Goal: Task Accomplishment & Management: Use online tool/utility

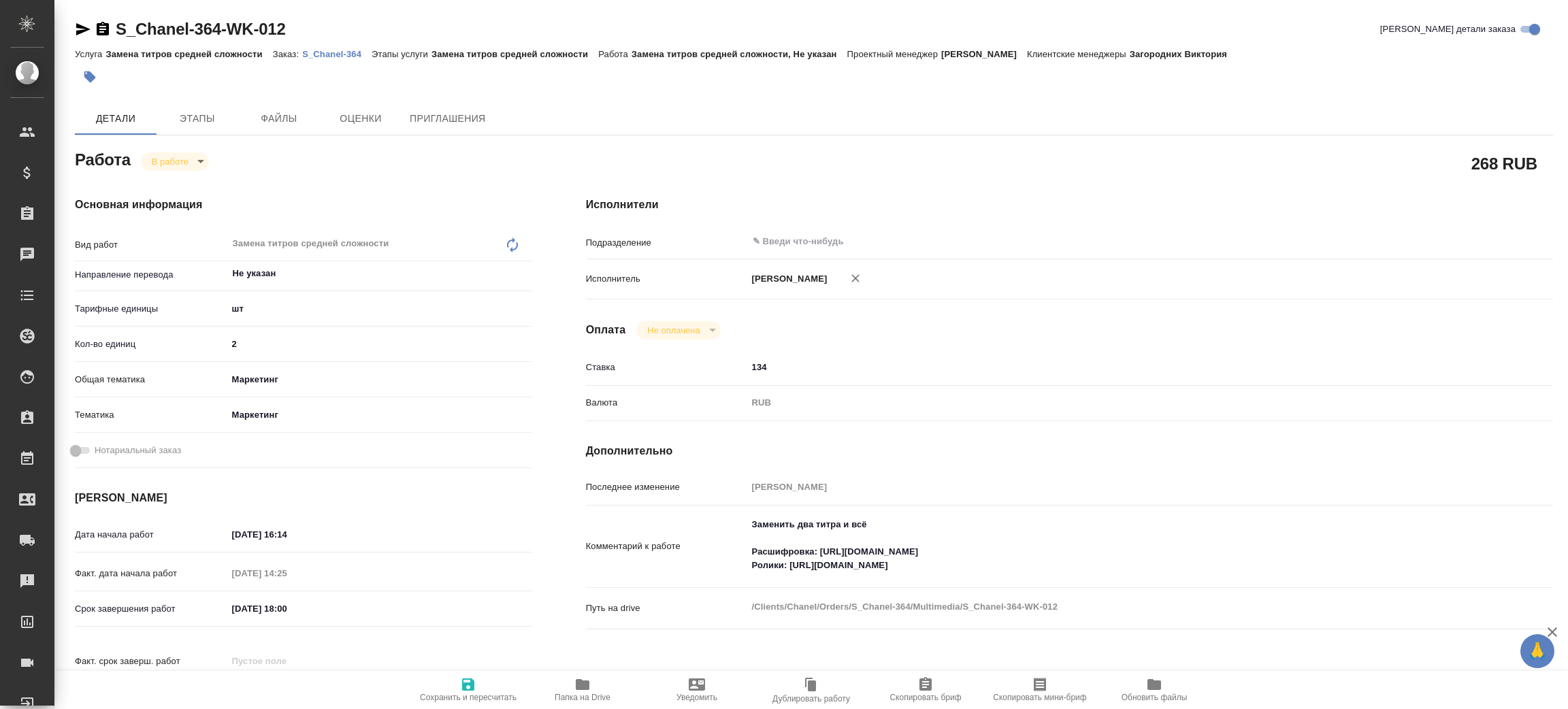
type textarea "x"
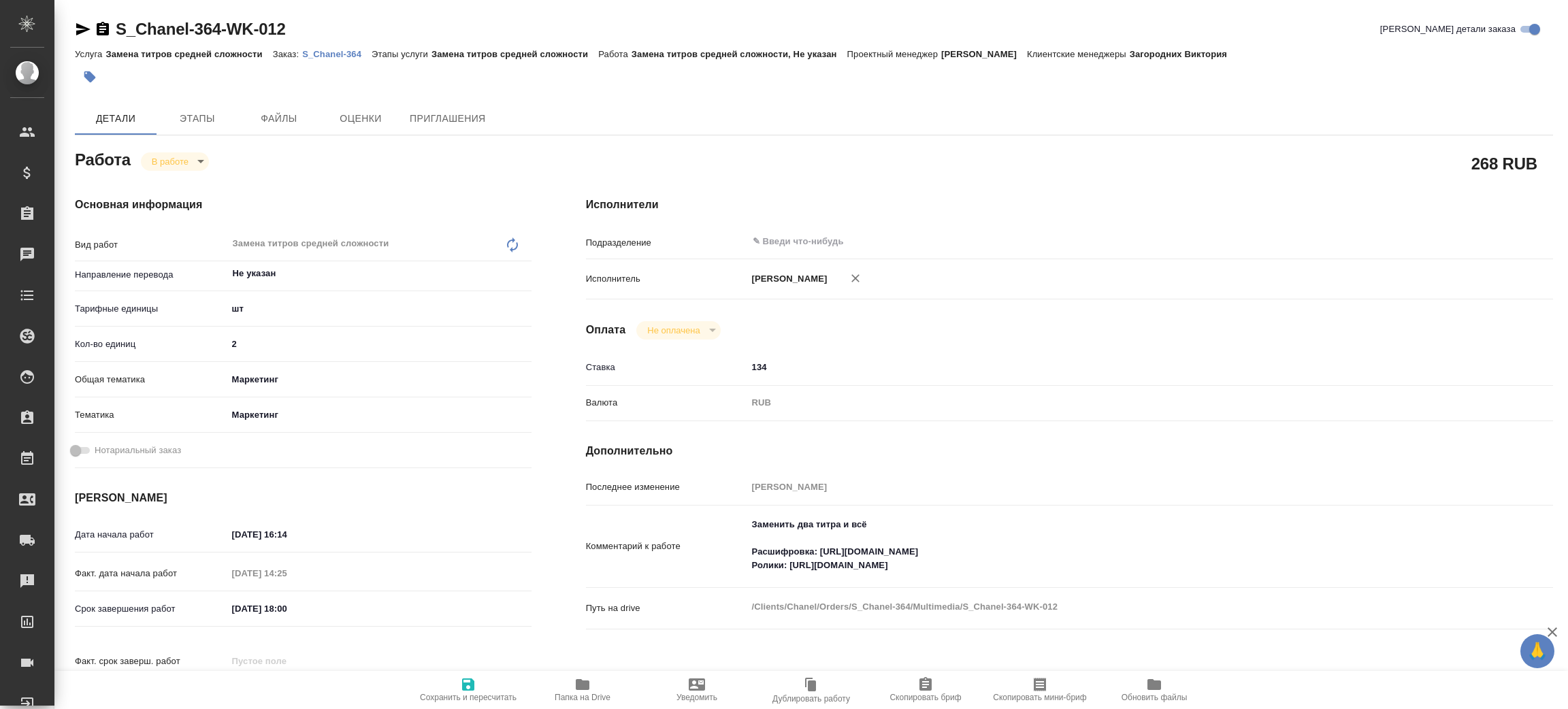
type textarea "x"
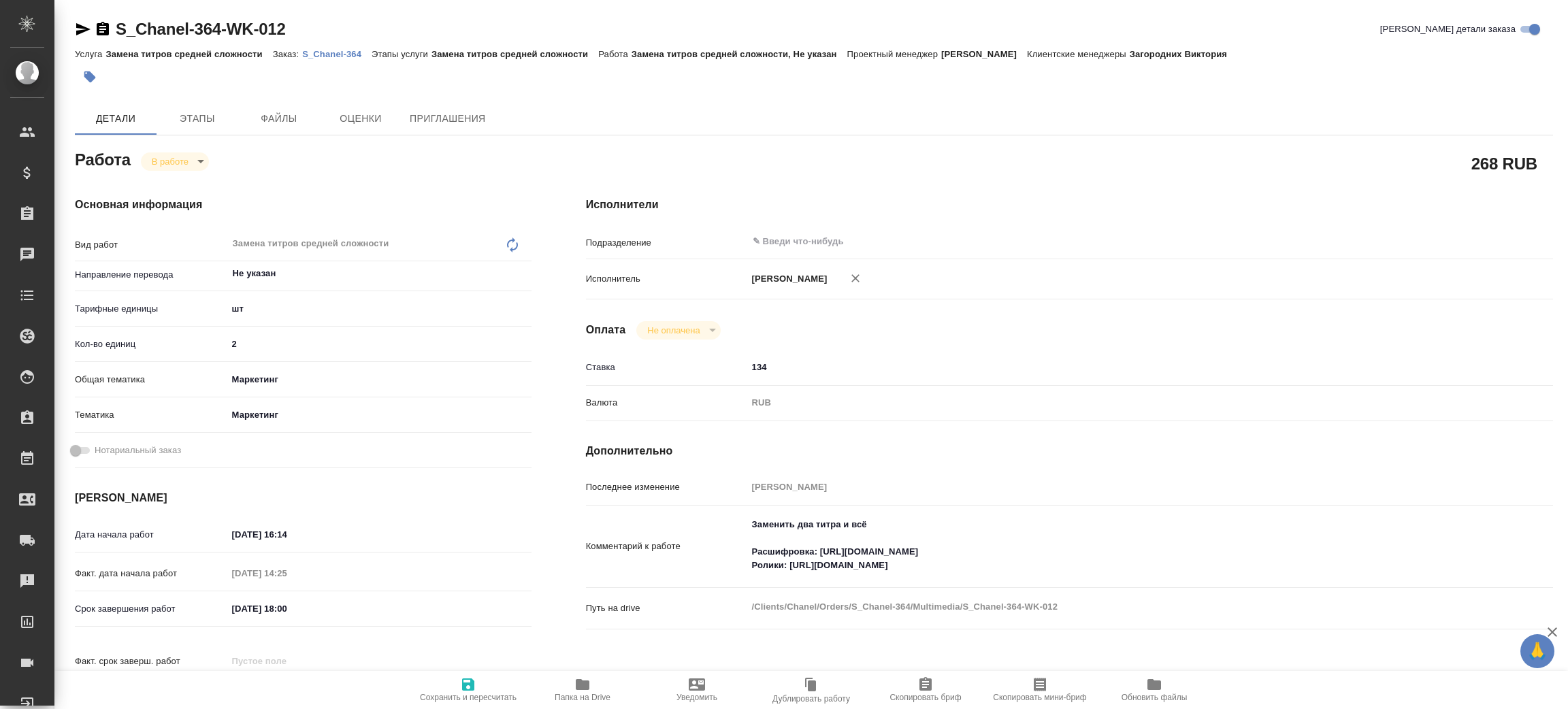
type textarea "x"
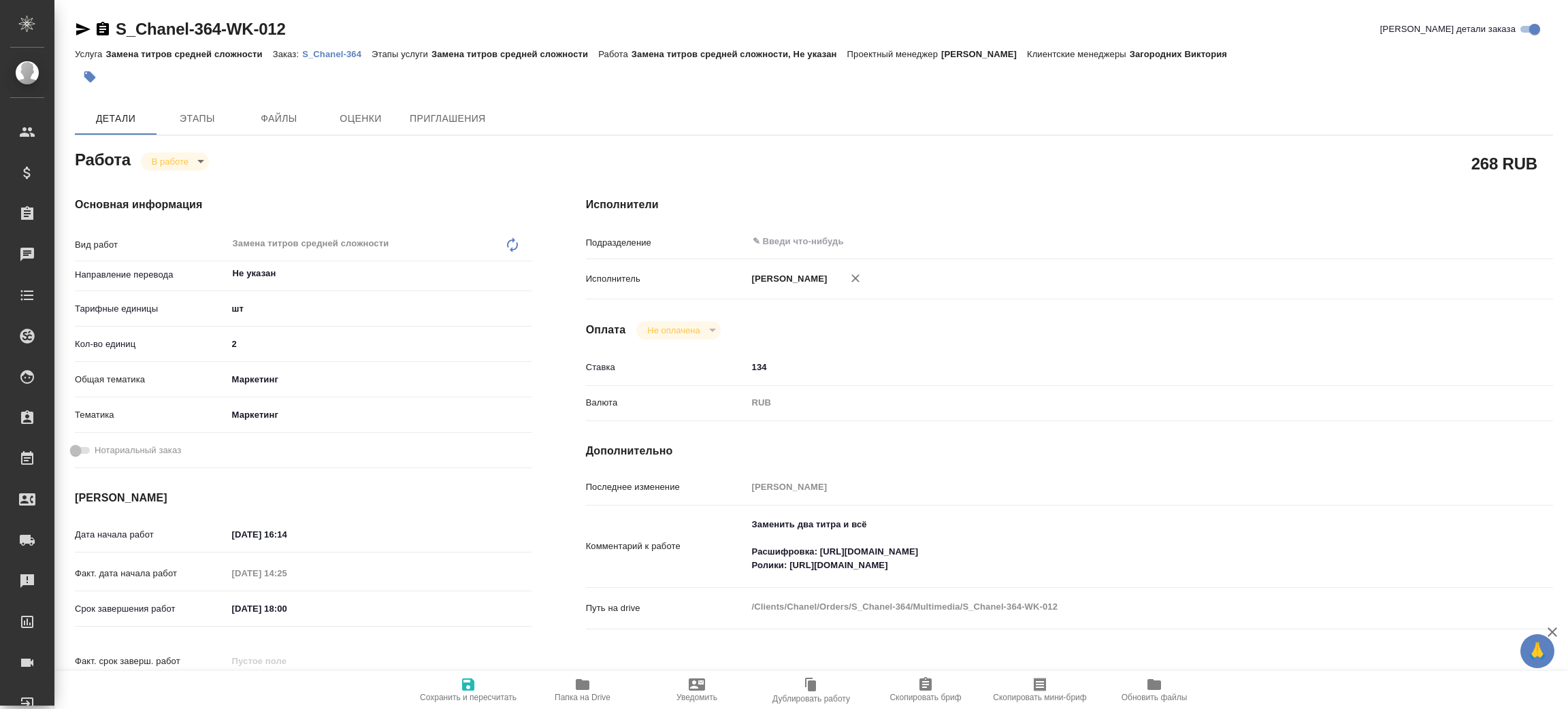
click at [329, 55] on p "S_Chanel-364" at bounding box center [337, 54] width 70 height 10
type textarea "x"
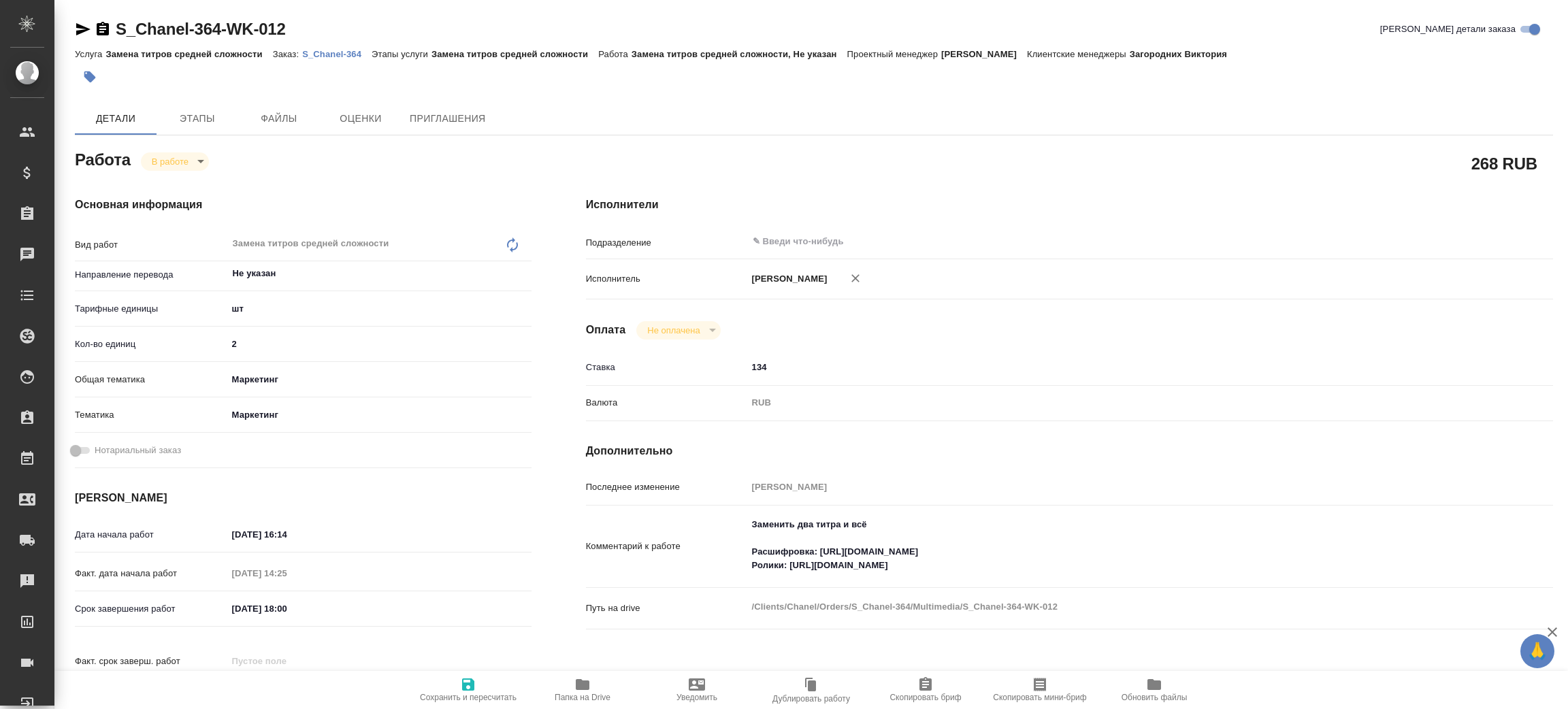
type textarea "x"
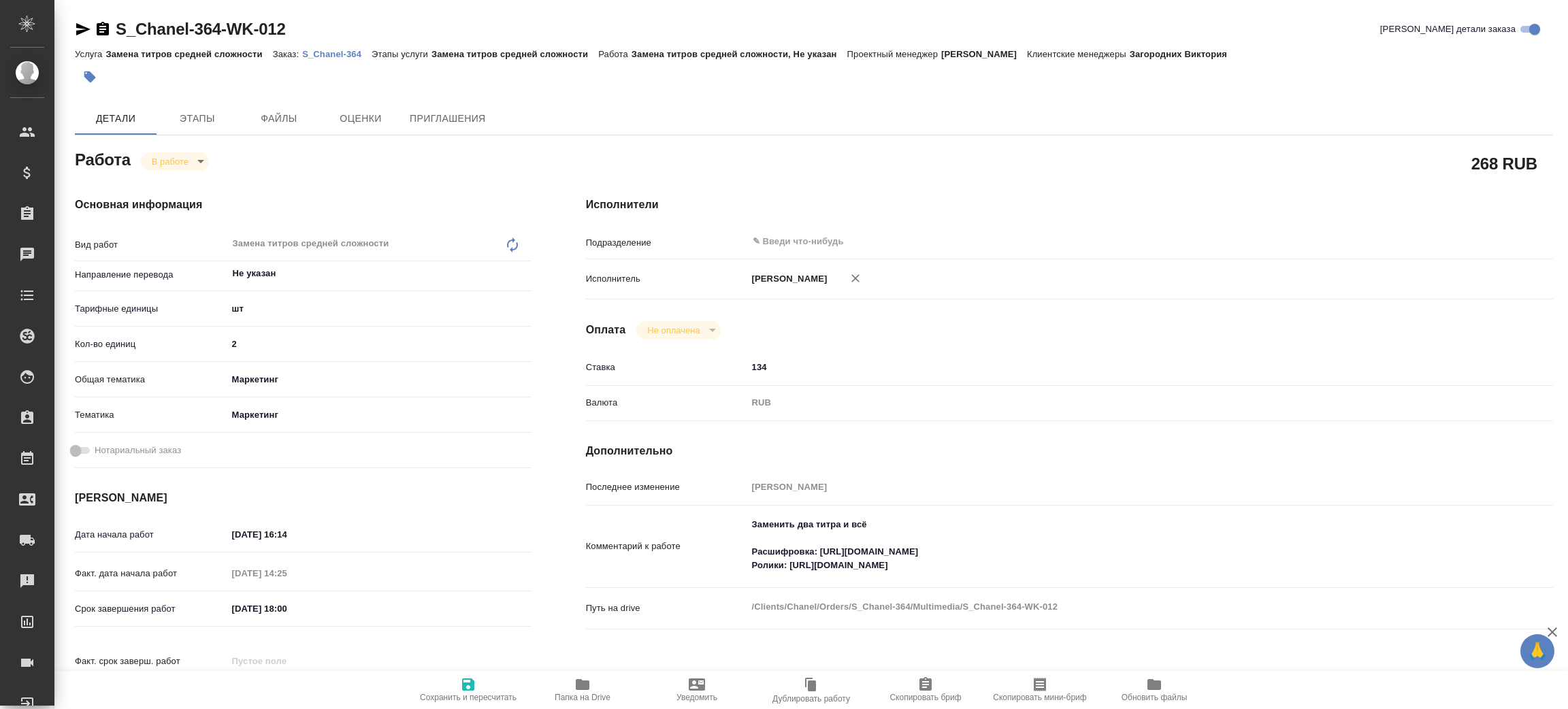
type textarea "x"
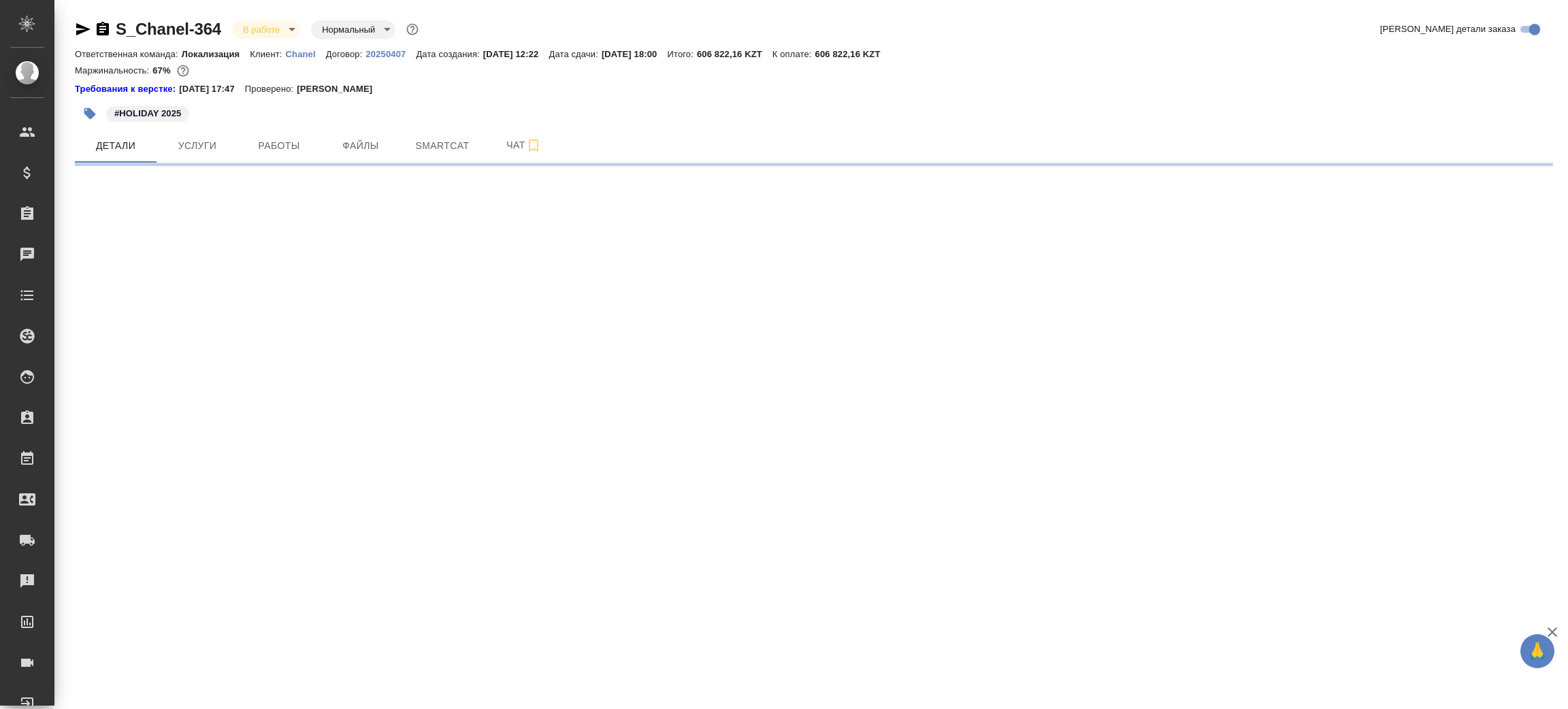
select select "RU"
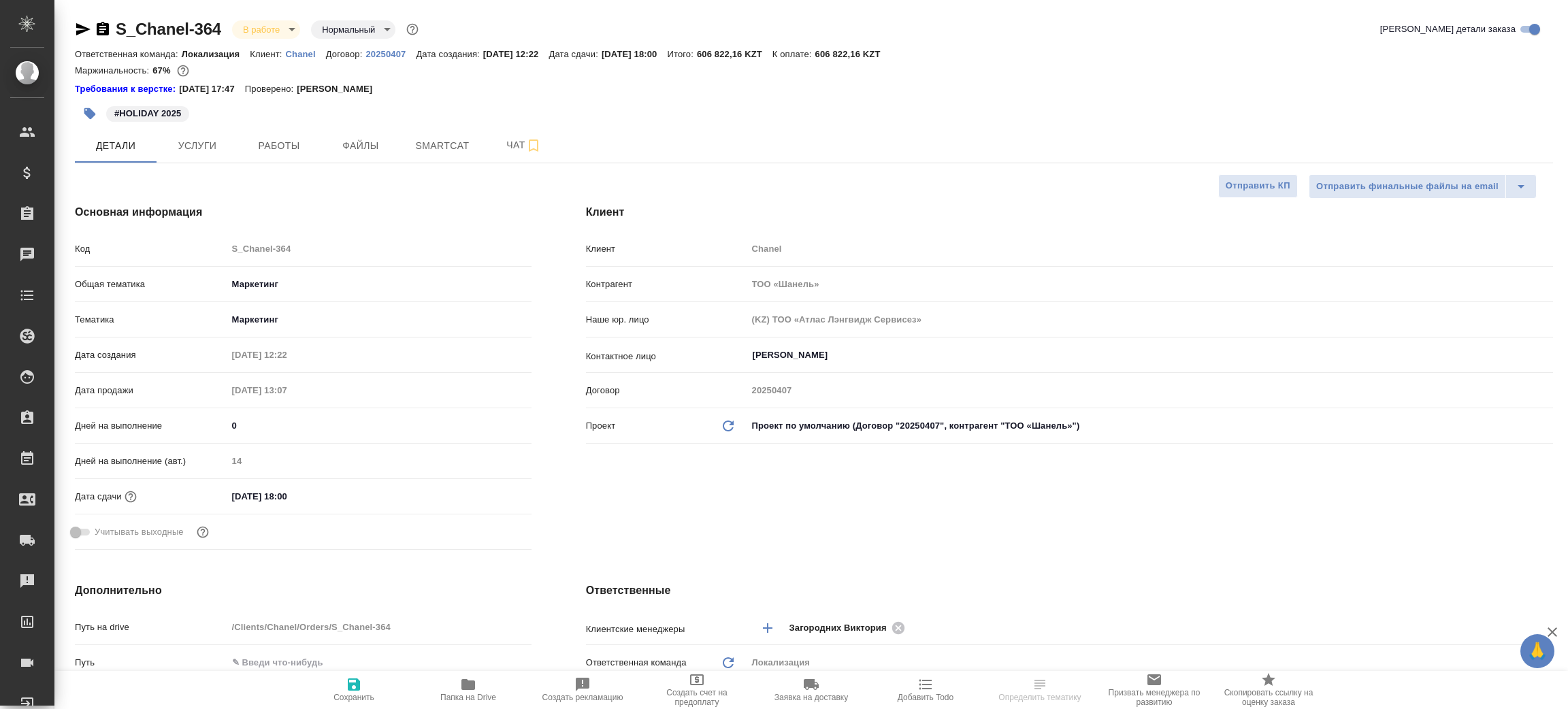
type textarea "x"
drag, startPoint x: 99, startPoint y: 30, endPoint x: 96, endPoint y: 1, distance: 29.2
click at [99, 30] on icon "button" at bounding box center [102, 28] width 12 height 14
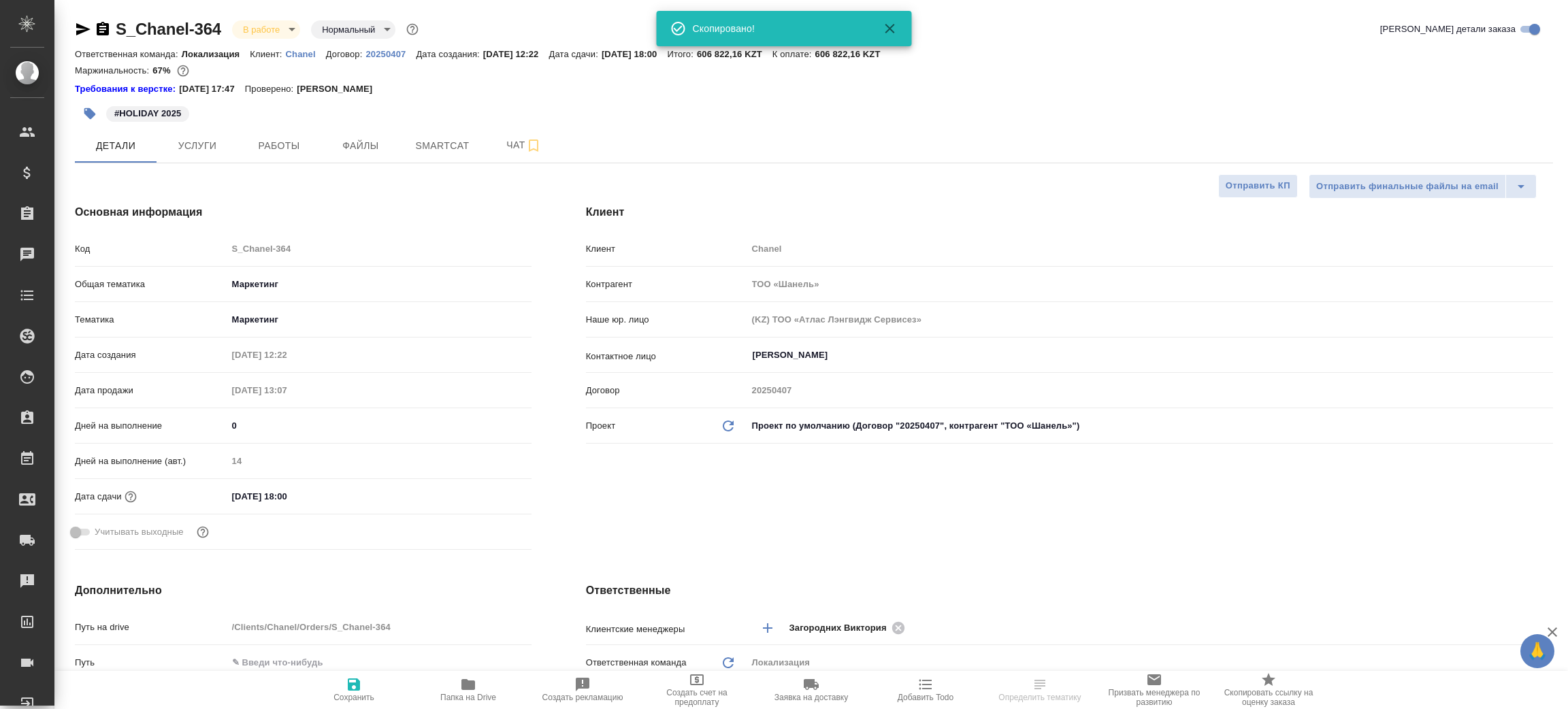
type textarea "x"
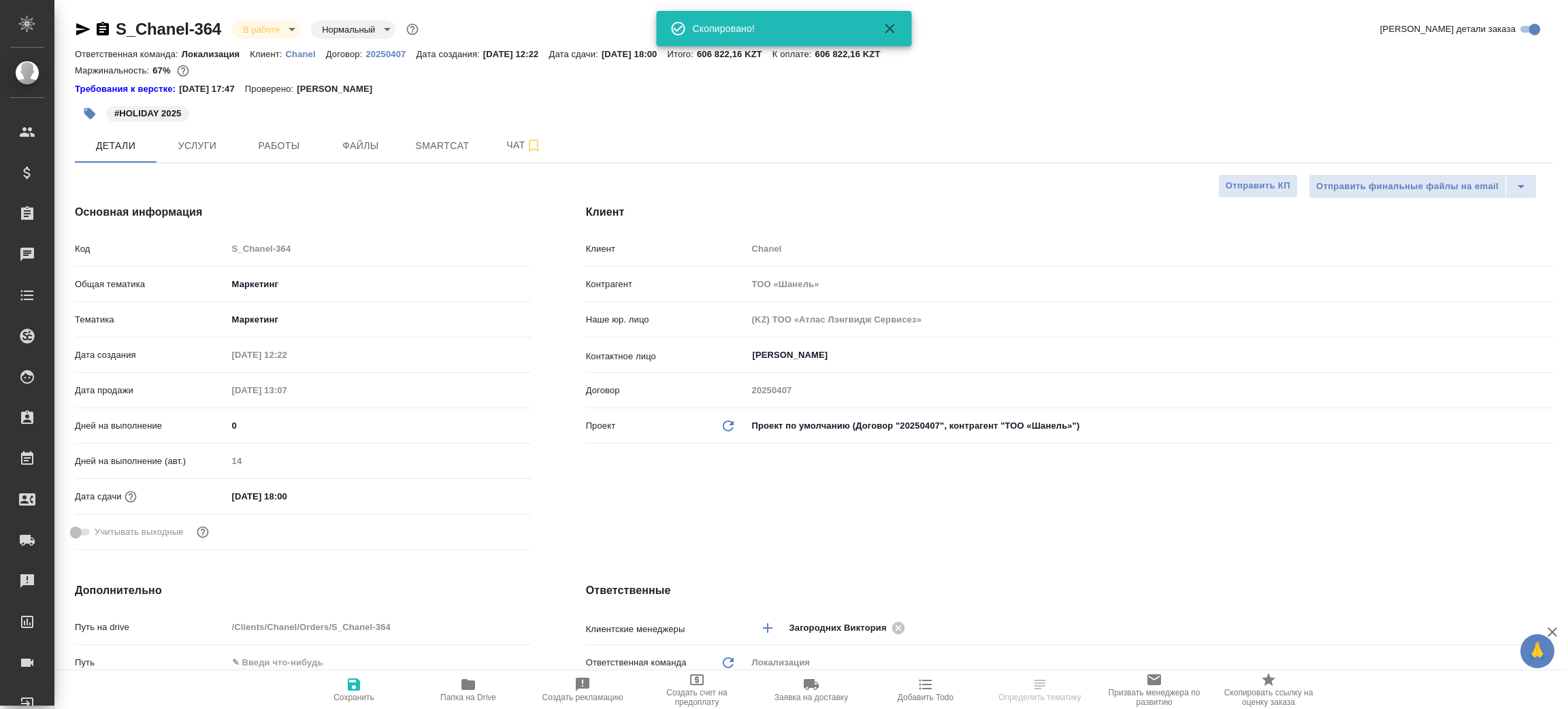
type textarea "x"
select select "RU"
type textarea "x"
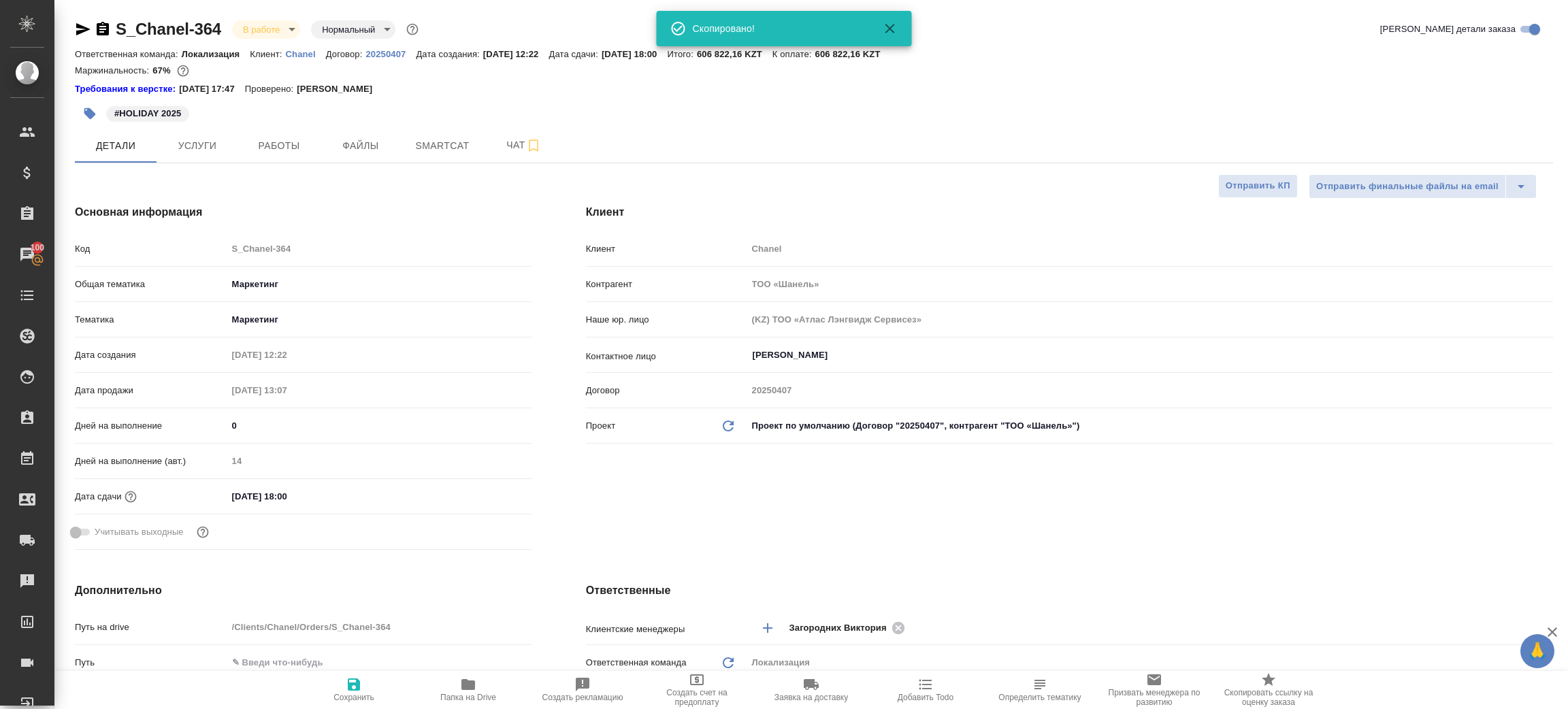
type textarea "x"
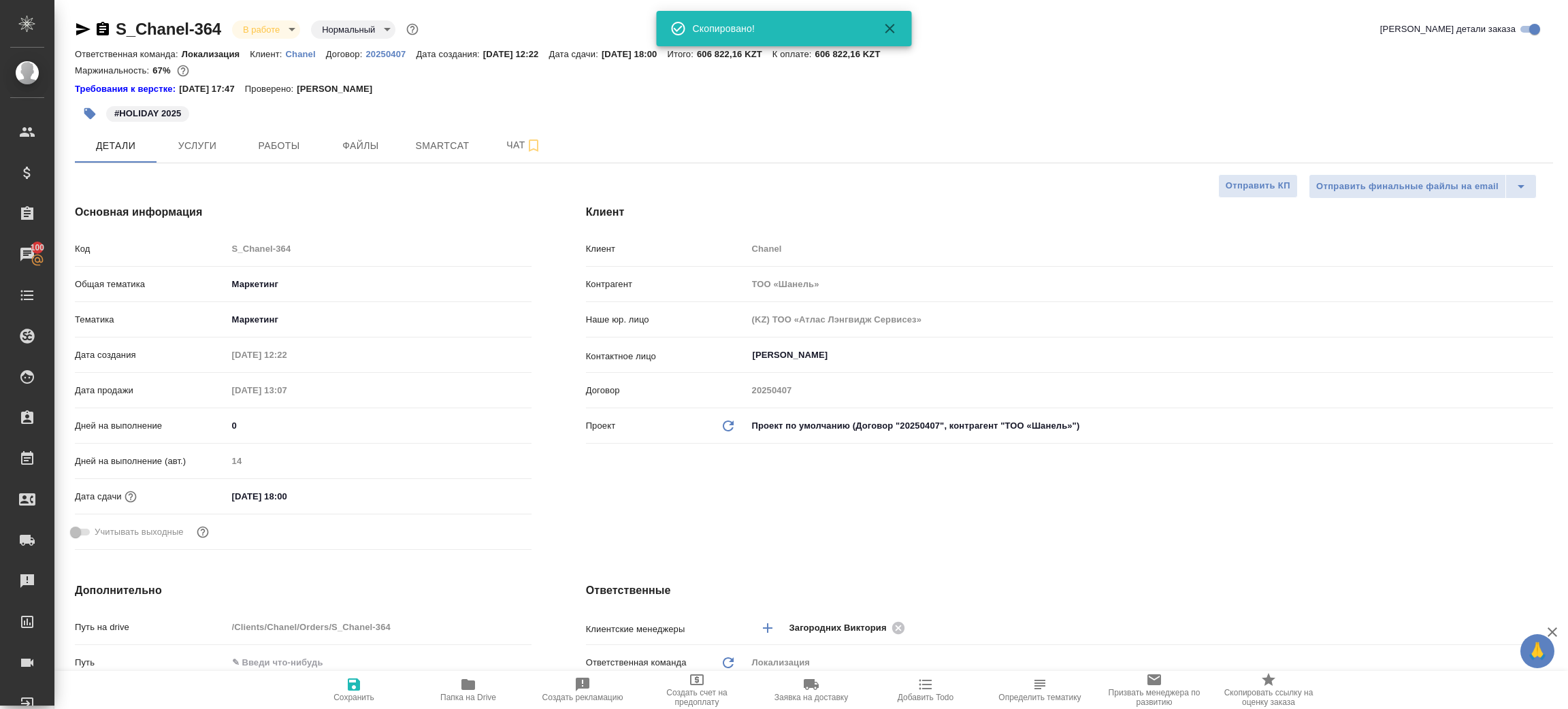
type textarea "x"
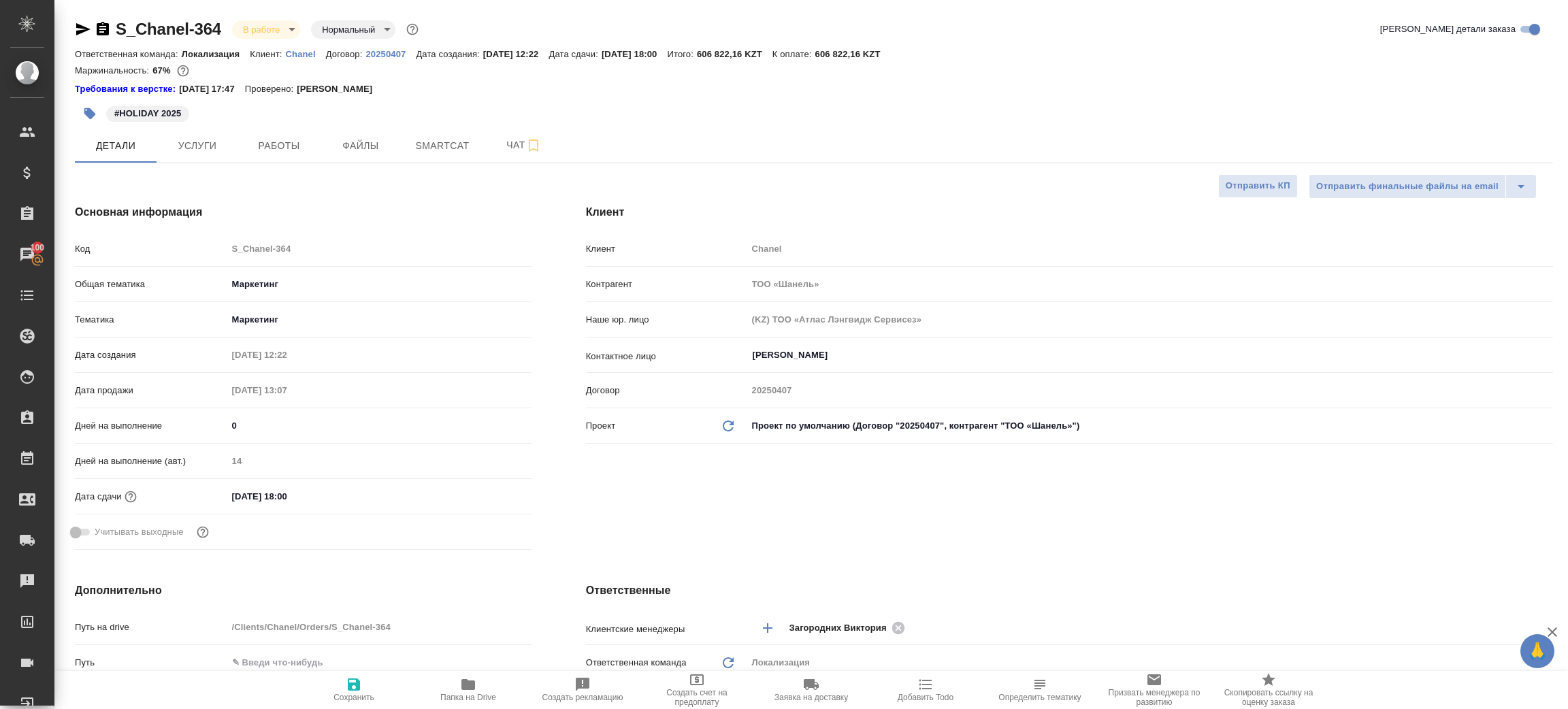
type textarea "x"
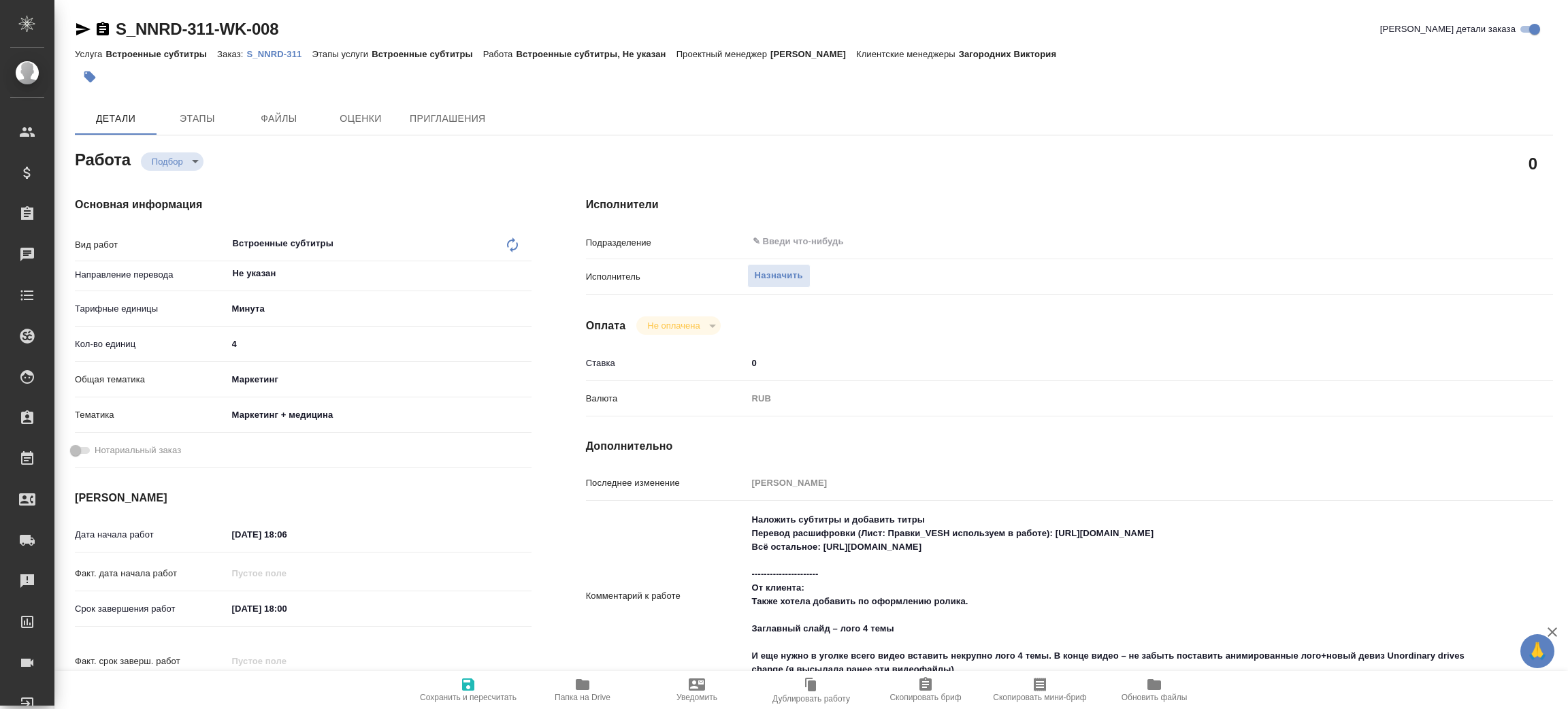
type textarea "x"
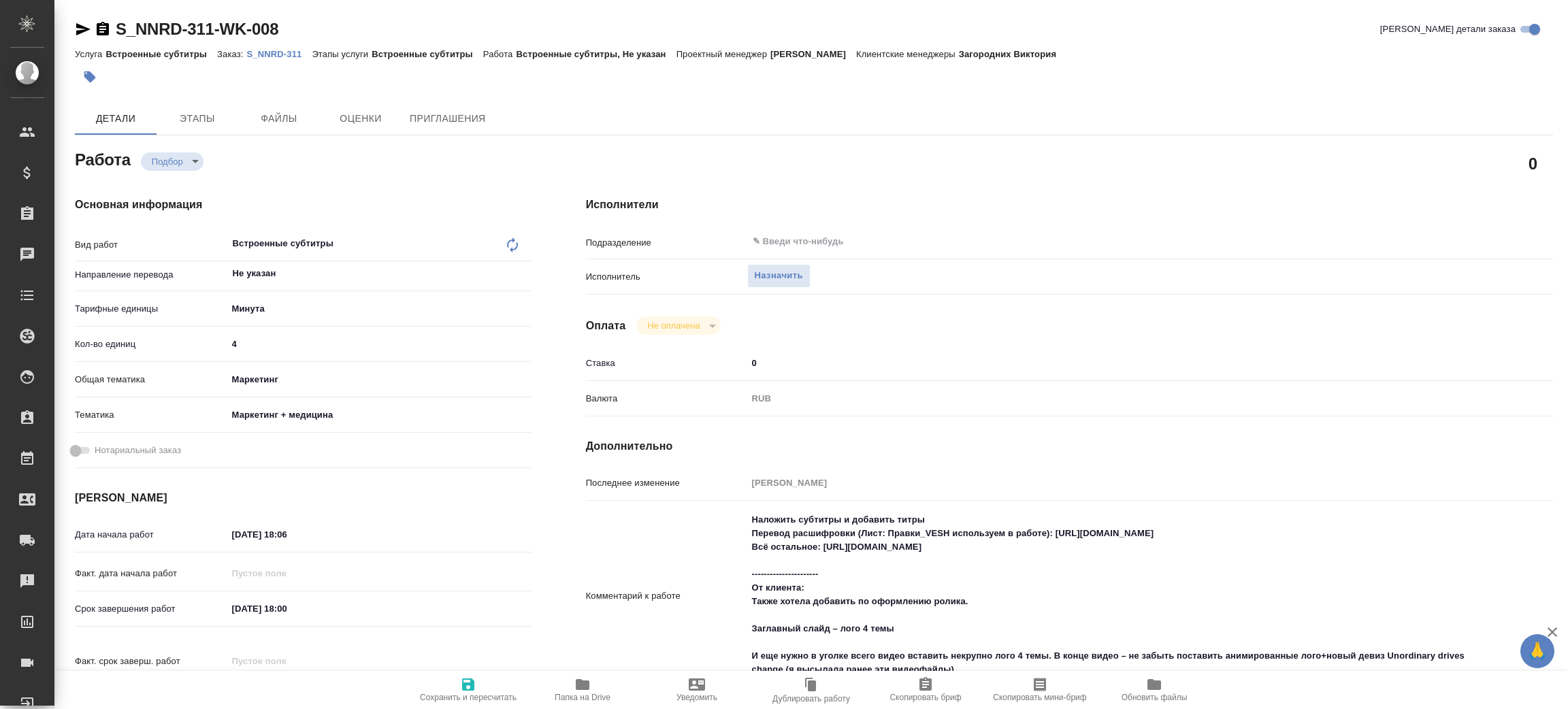
type textarea "x"
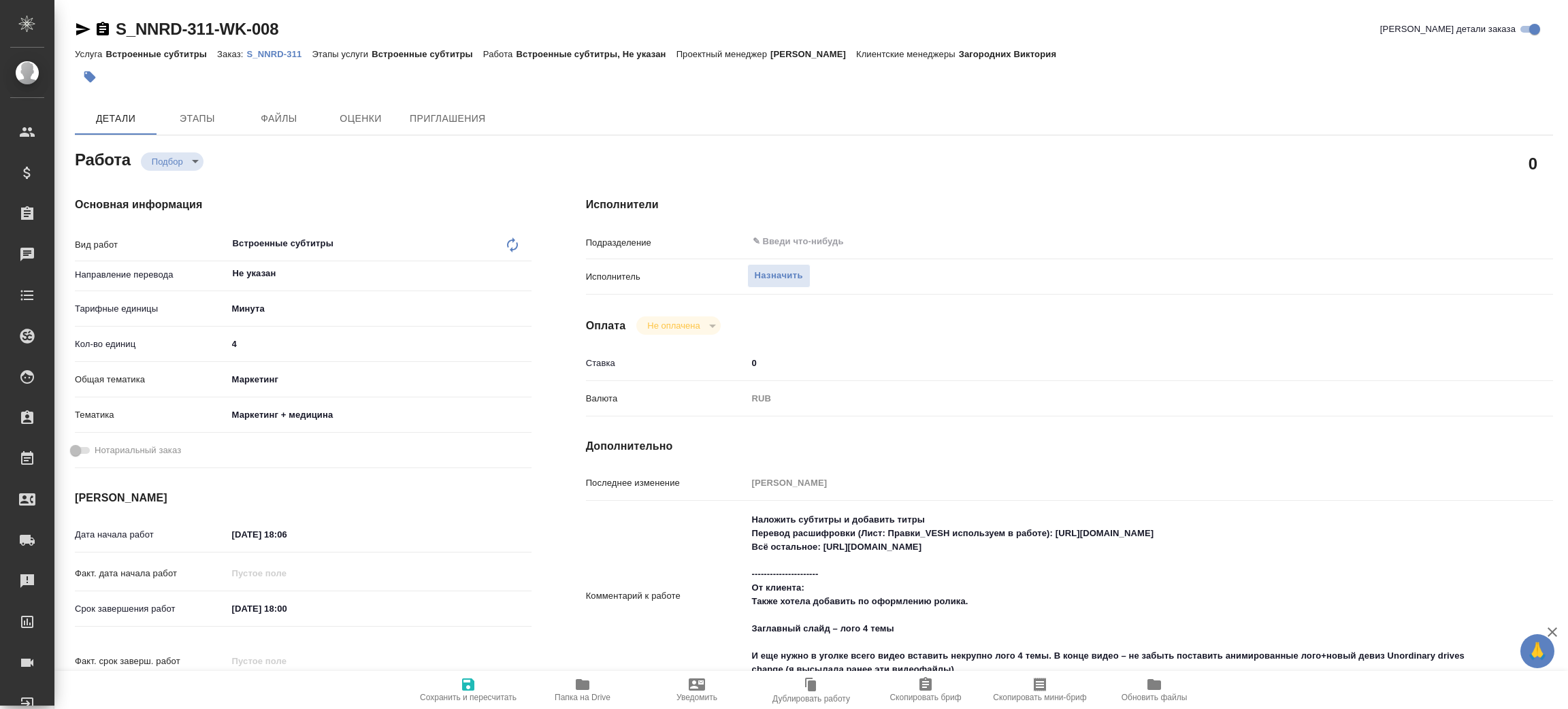
type textarea "x"
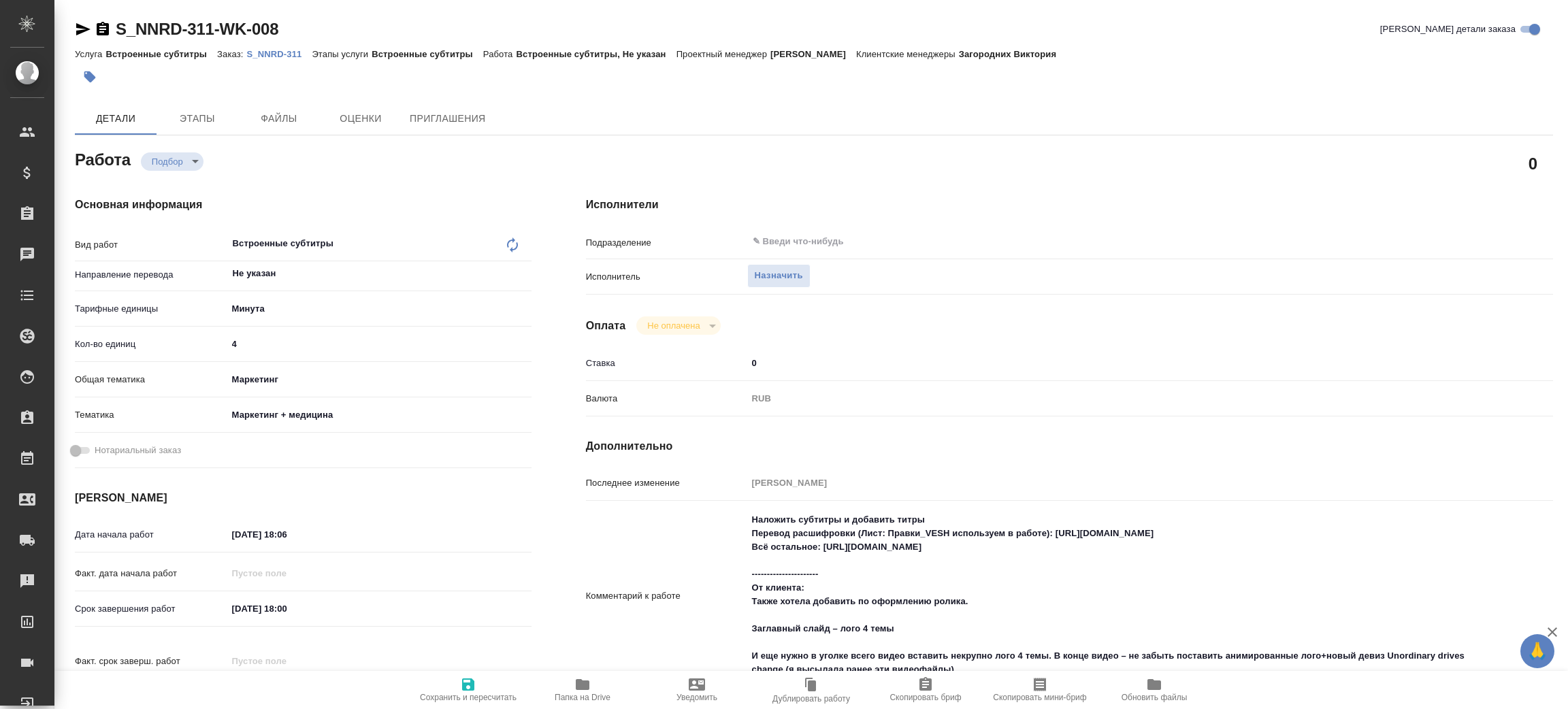
scroll to position [102, 0]
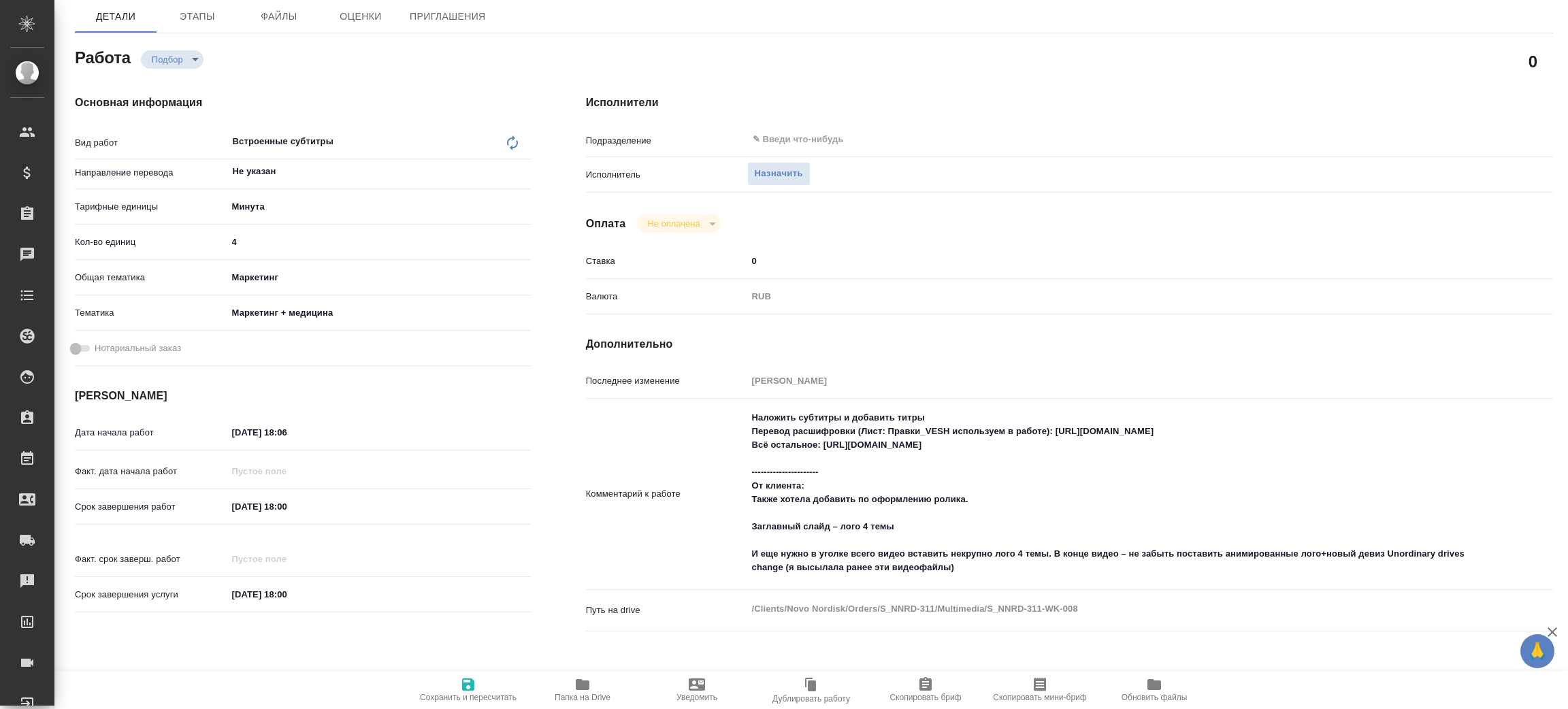
type textarea "x"
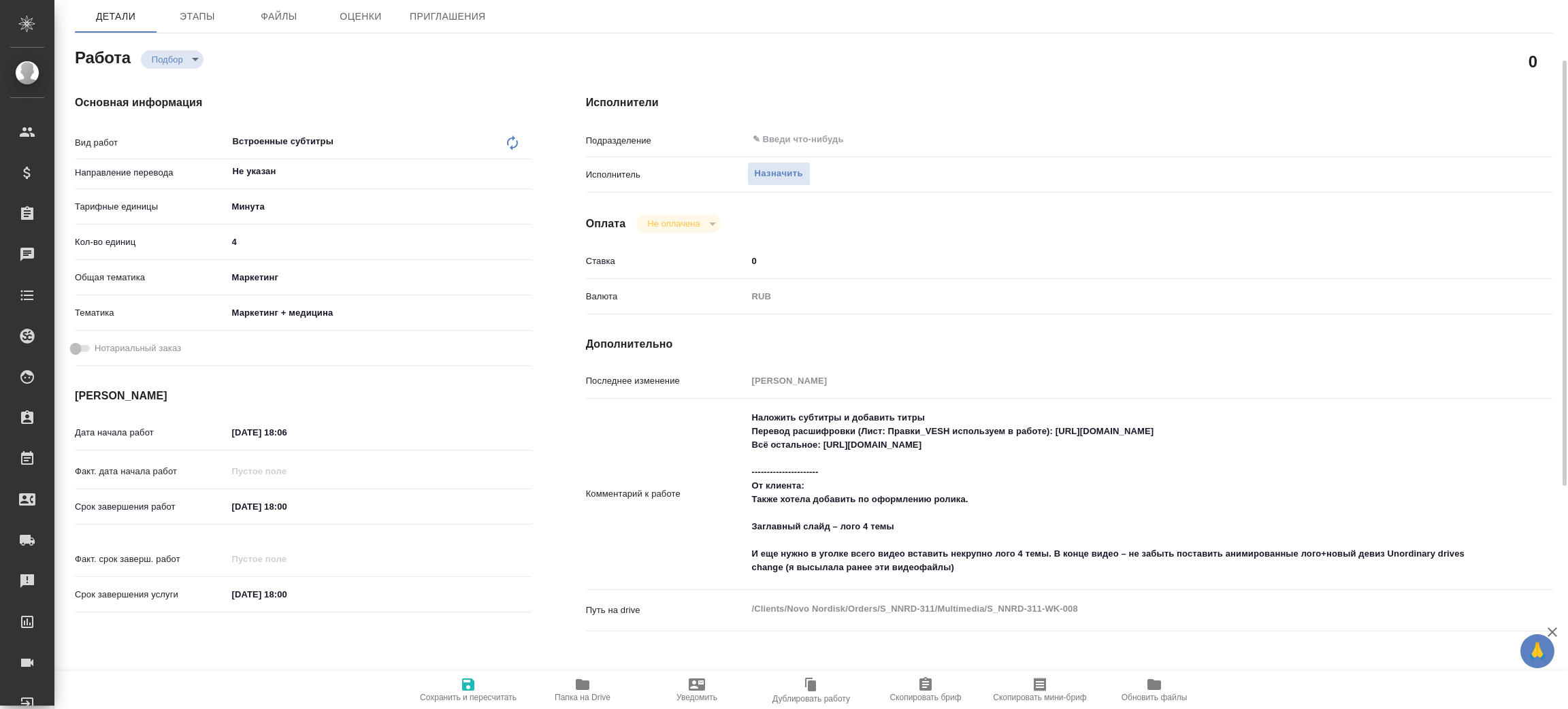
type textarea "x"
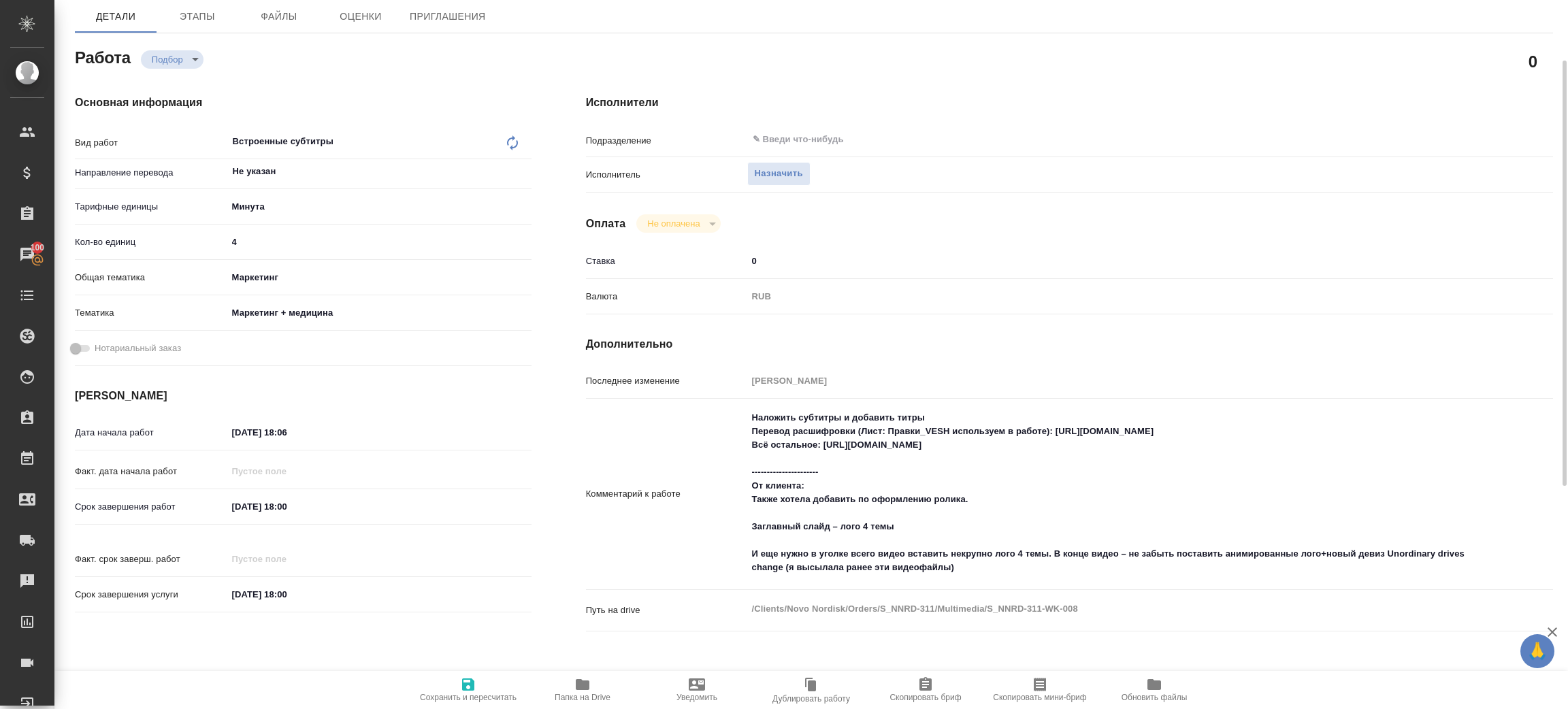
click at [595, 689] on span "Папка на Drive" at bounding box center [582, 689] width 98 height 26
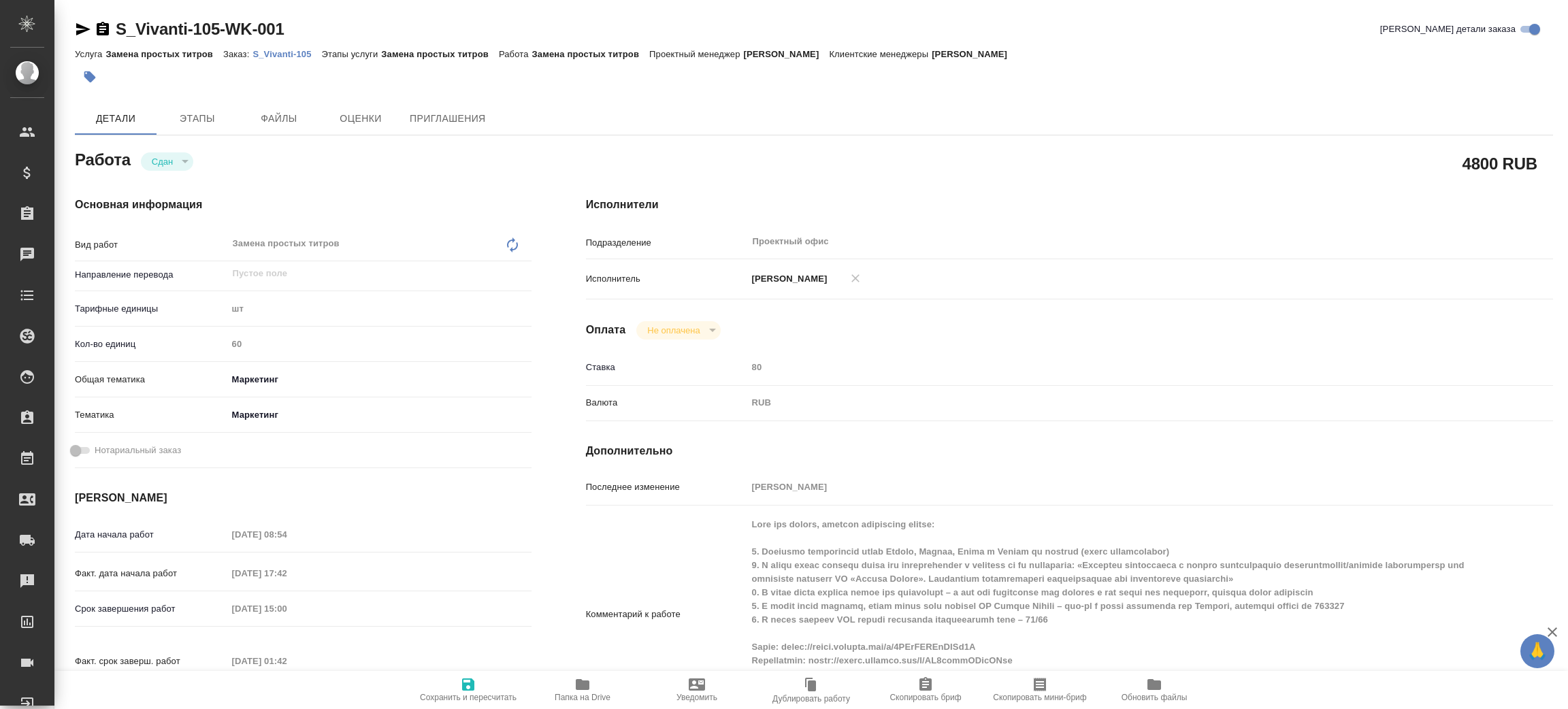
type textarea "x"
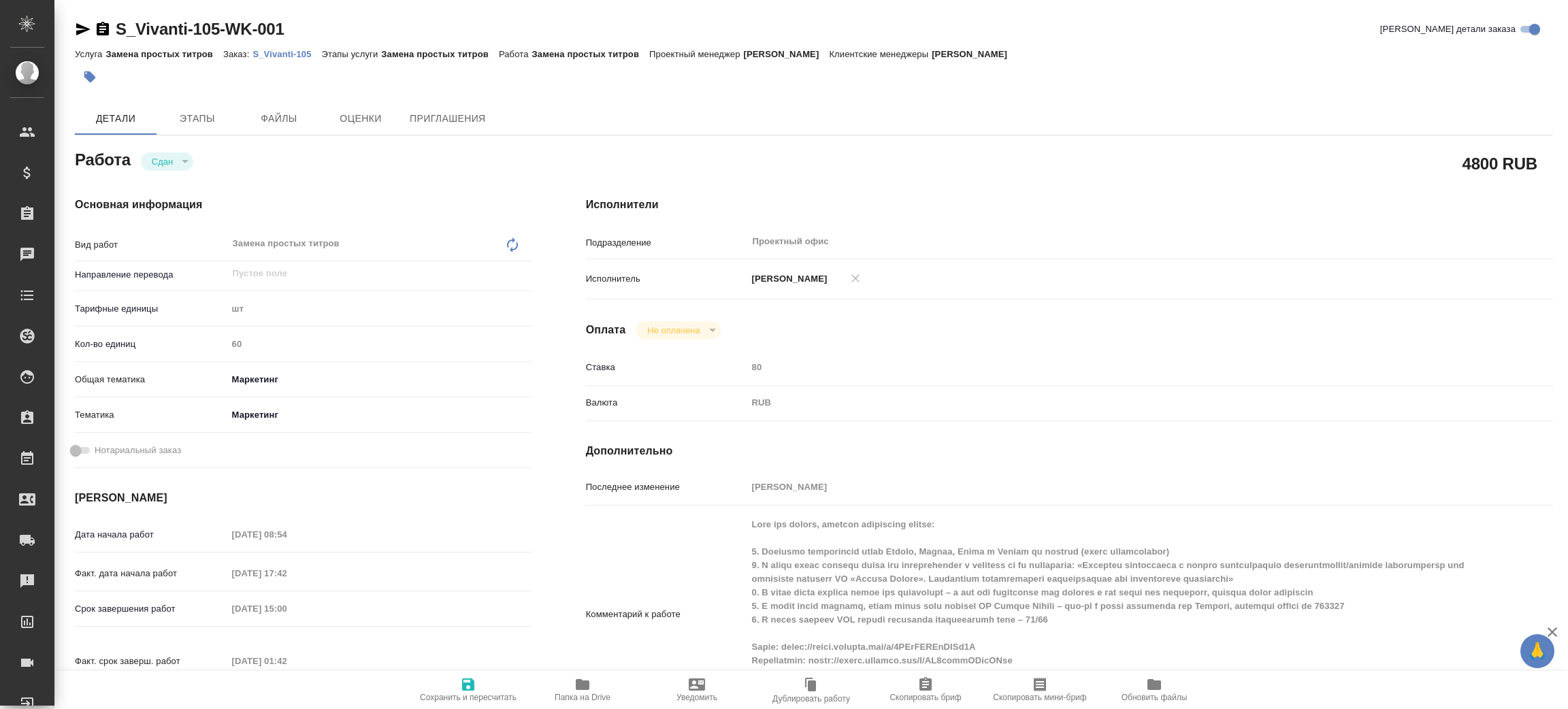
type textarea "x"
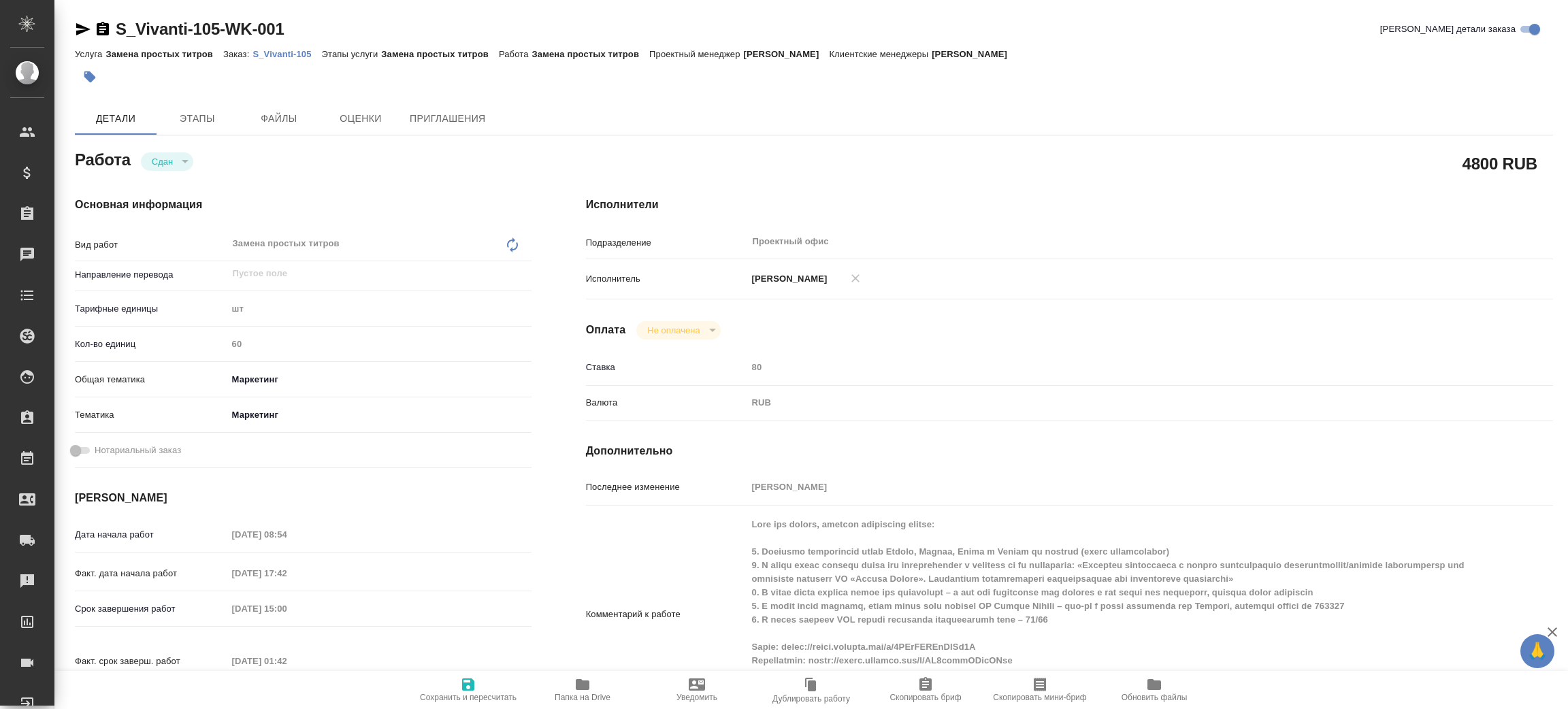
type textarea "x"
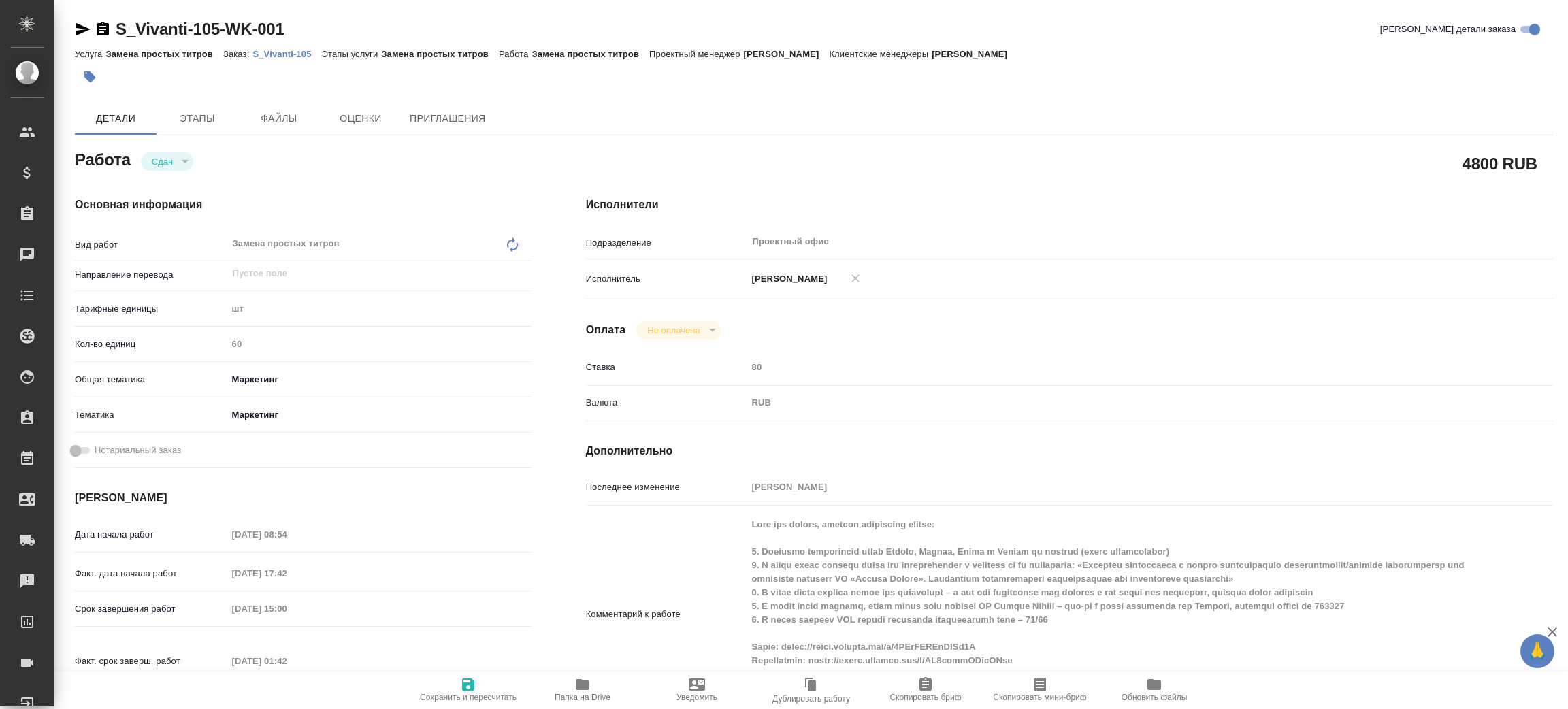
type textarea "x"
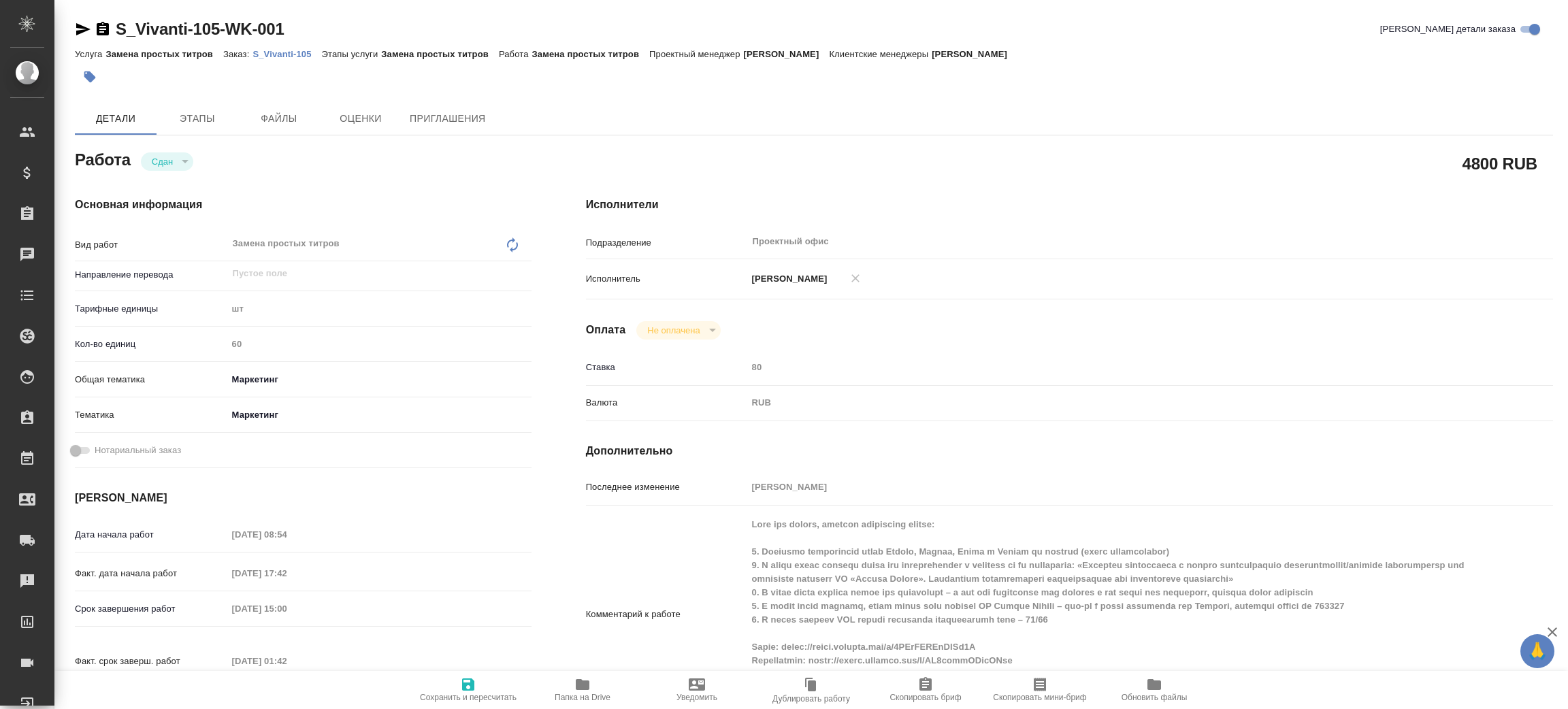
type textarea "x"
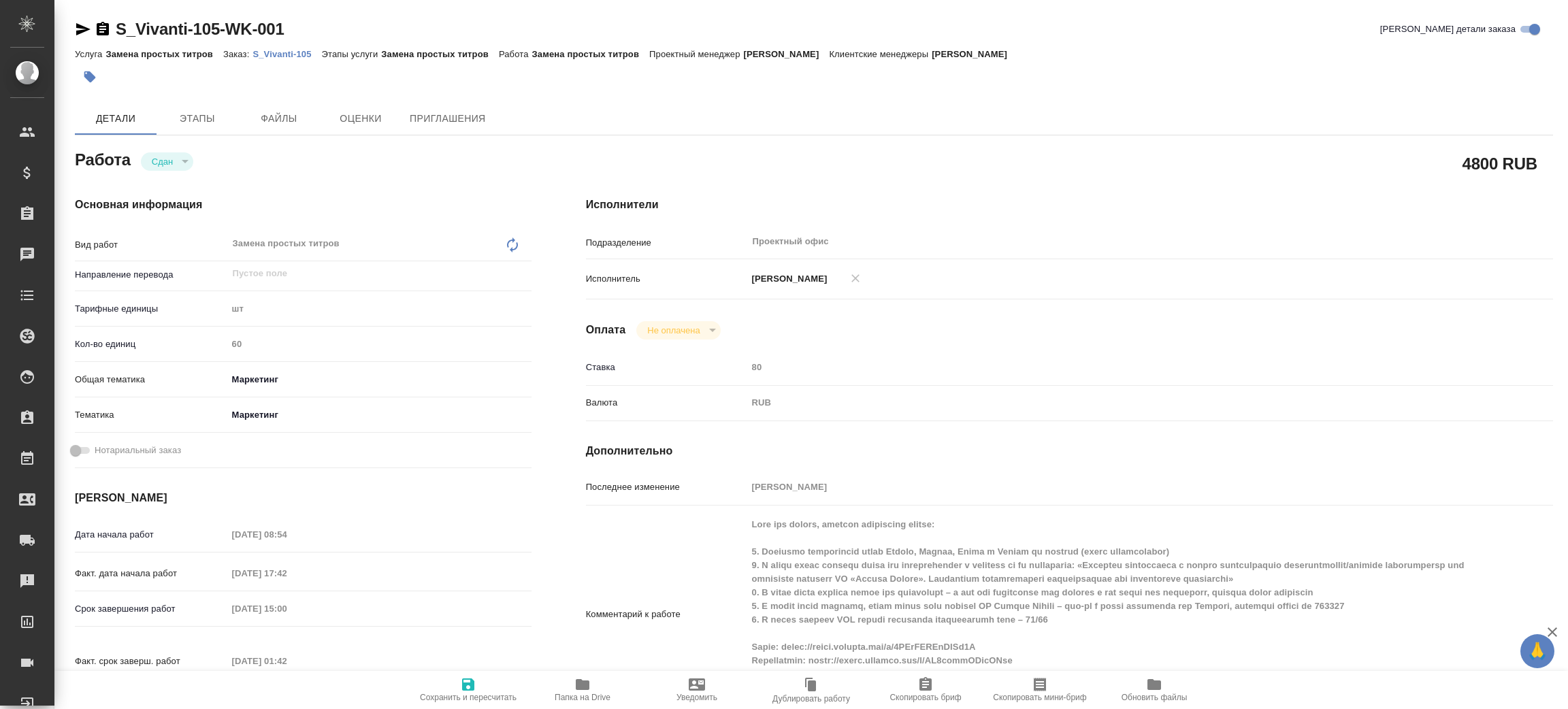
click at [574, 693] on span "Папка на Drive" at bounding box center [582, 697] width 56 height 9
type textarea "x"
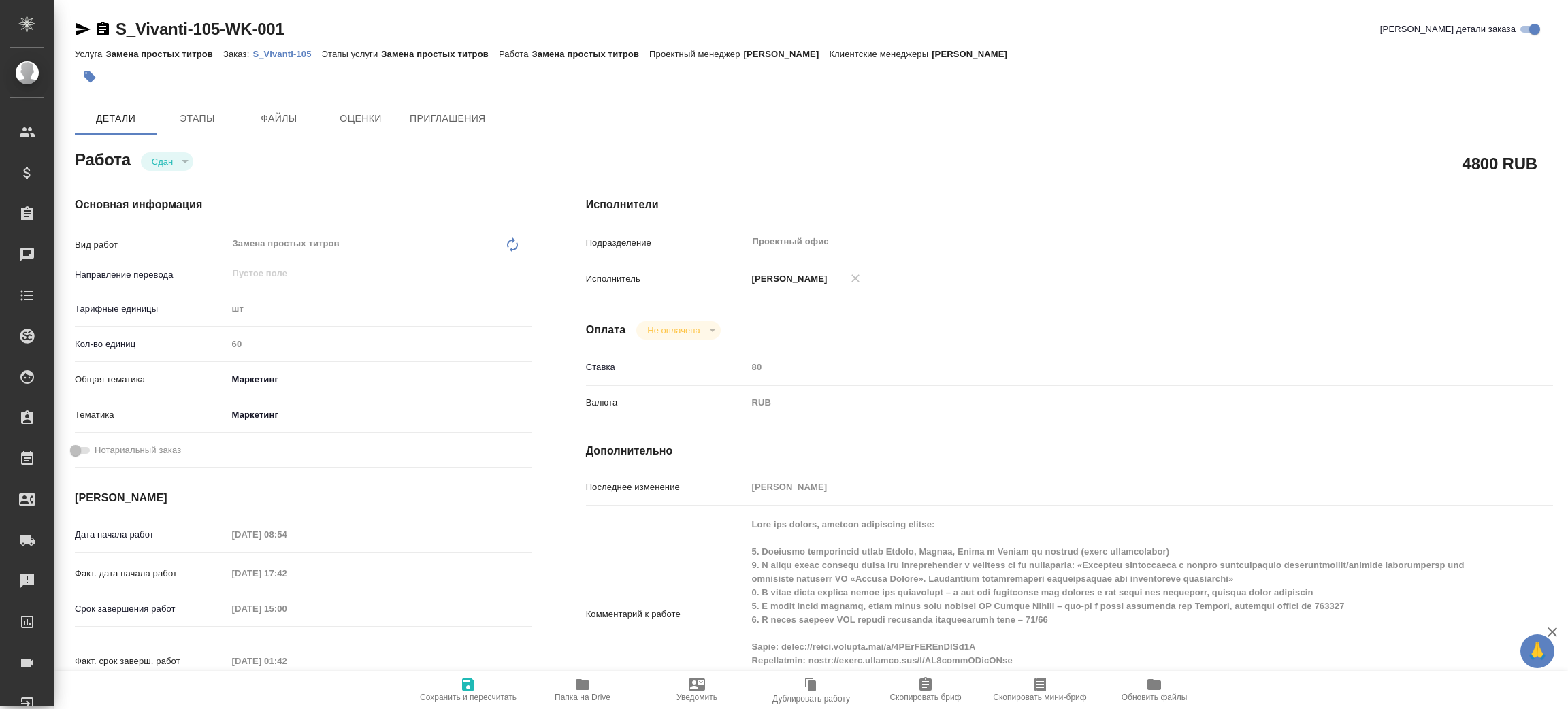
type textarea "x"
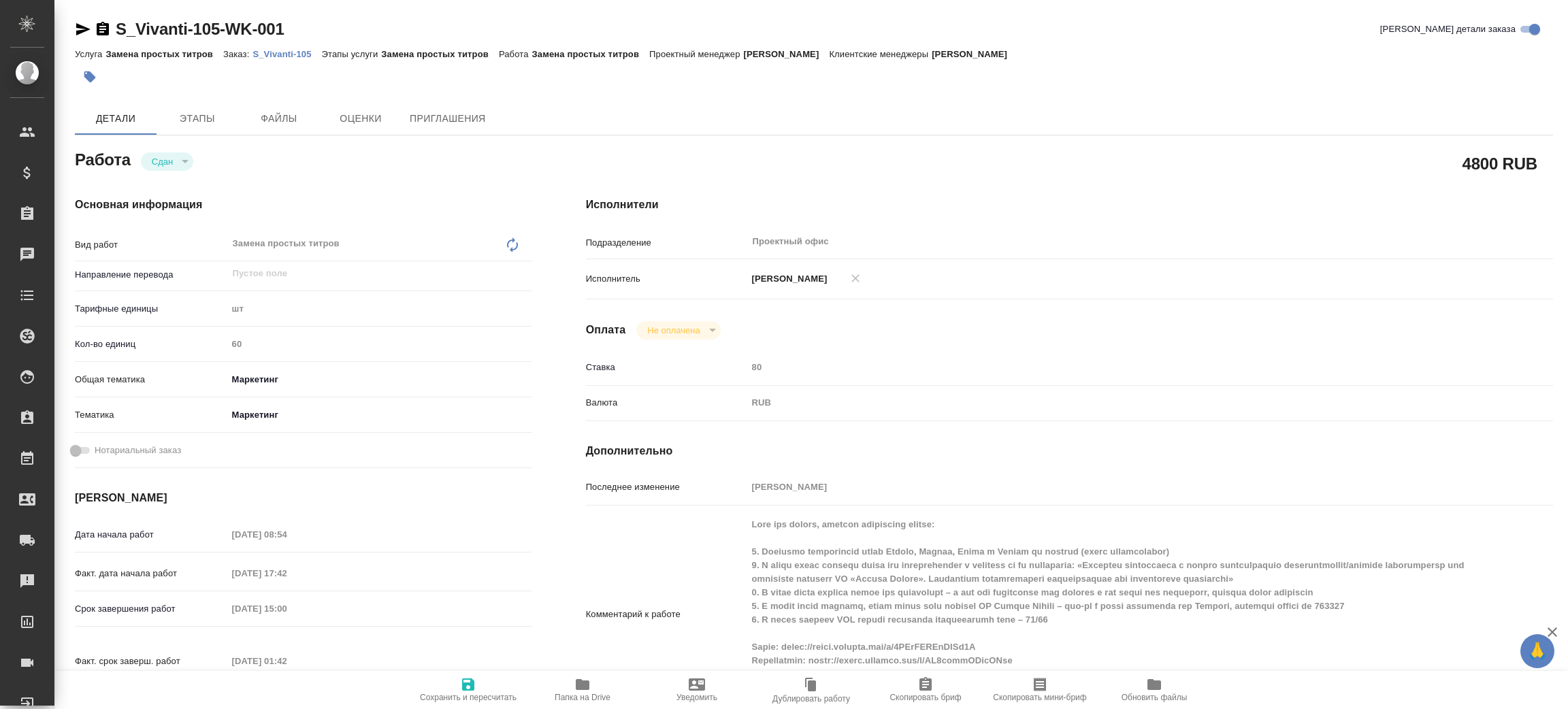
type textarea "x"
